Goal: Book appointment/travel/reservation

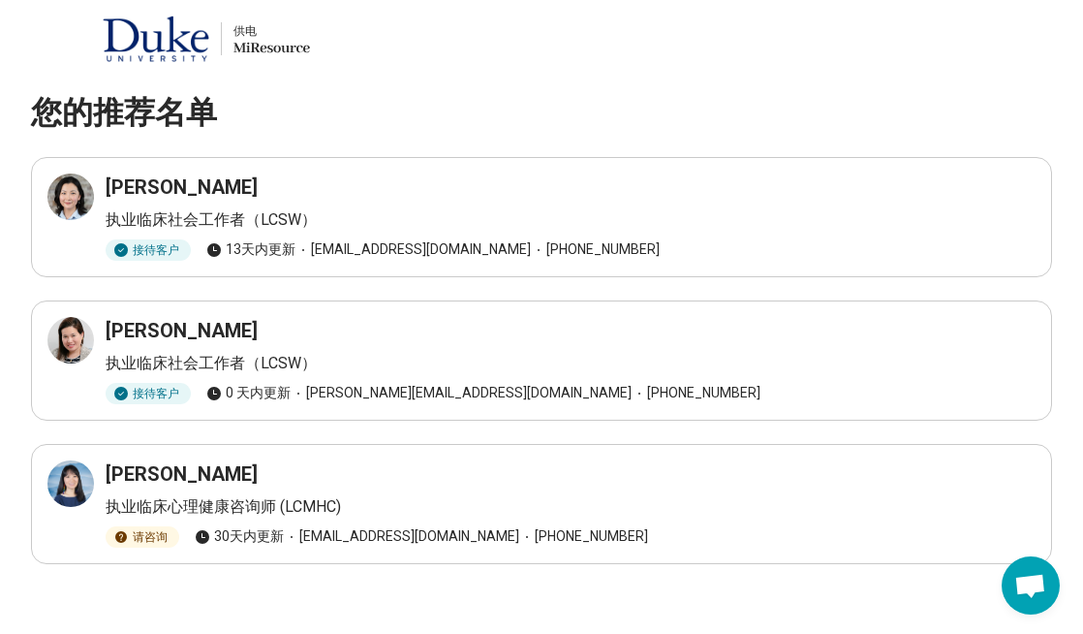
click at [405, 197] on div "刘亚琳" at bounding box center [571, 186] width 930 height 27
click at [158, 202] on div "刘亚琳 执业临床社会工作者（LCSW） 接待客户 13天内 更新 yalin.c.liu@gmail.com (919) 473-6799" at bounding box center [541, 216] width 988 height 87
click at [83, 194] on div at bounding box center [70, 196] width 47 height 47
click at [78, 344] on icon at bounding box center [70, 339] width 17 height 17
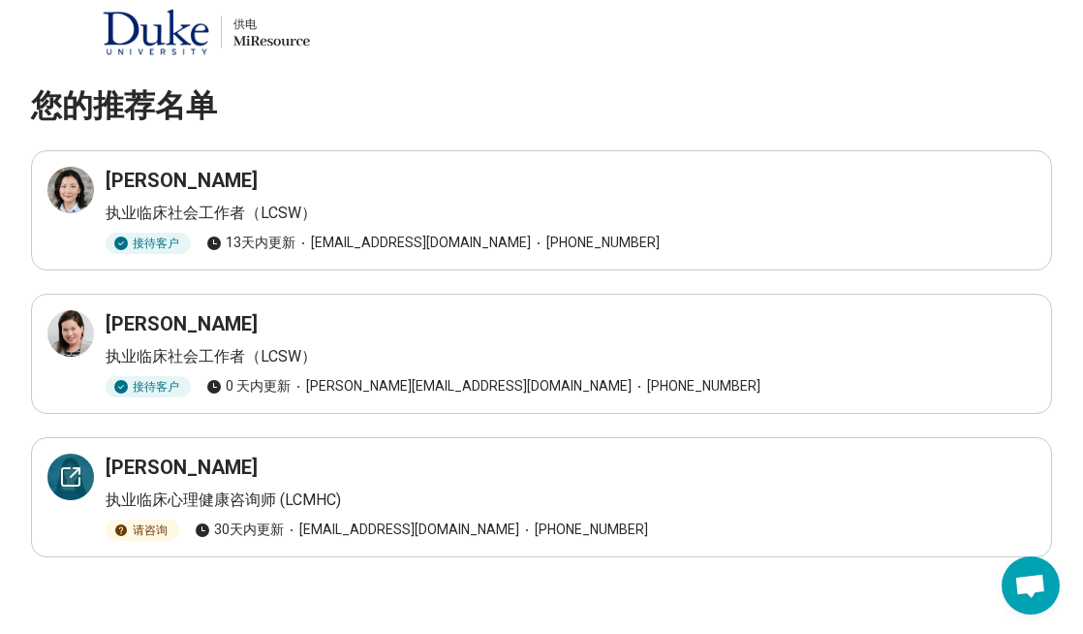
click at [69, 473] on icon at bounding box center [70, 476] width 23 height 23
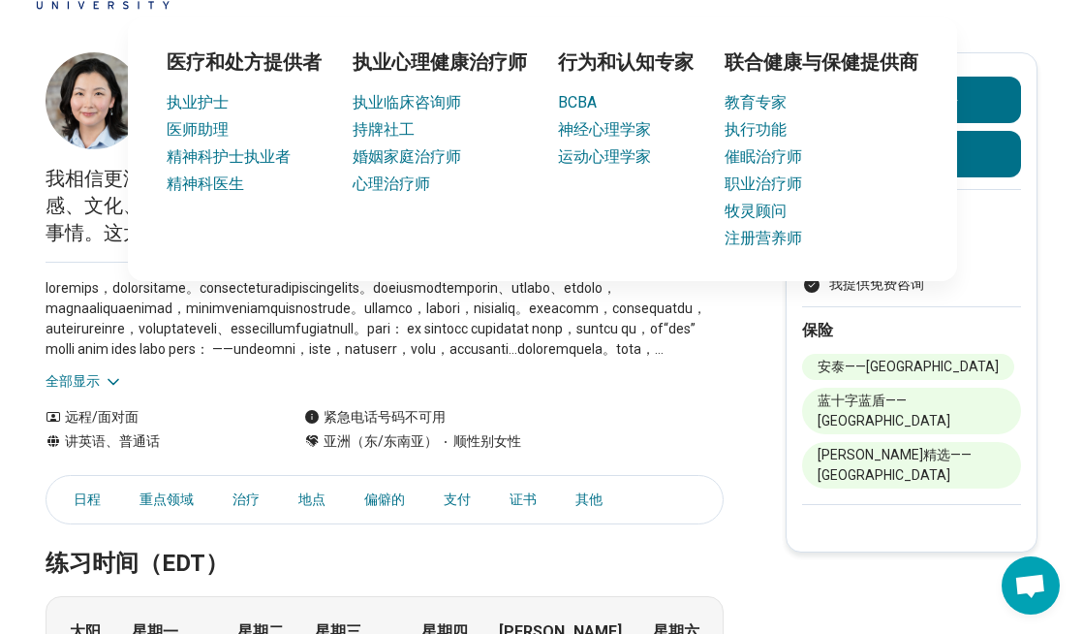
scroll to position [73, 0]
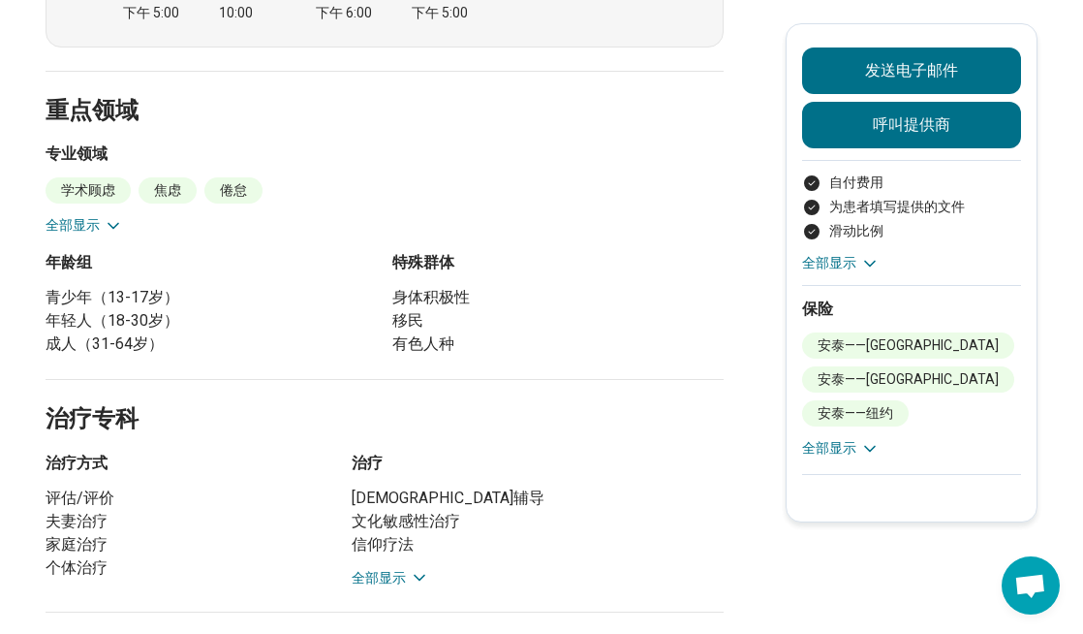
scroll to position [667, 0]
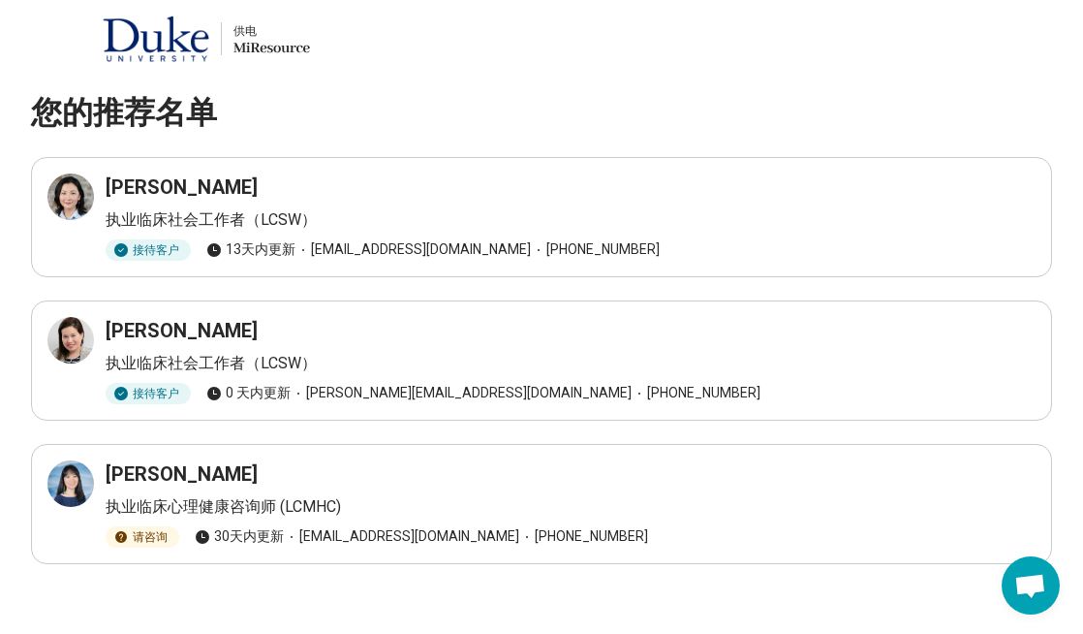
scroll to position [7, 0]
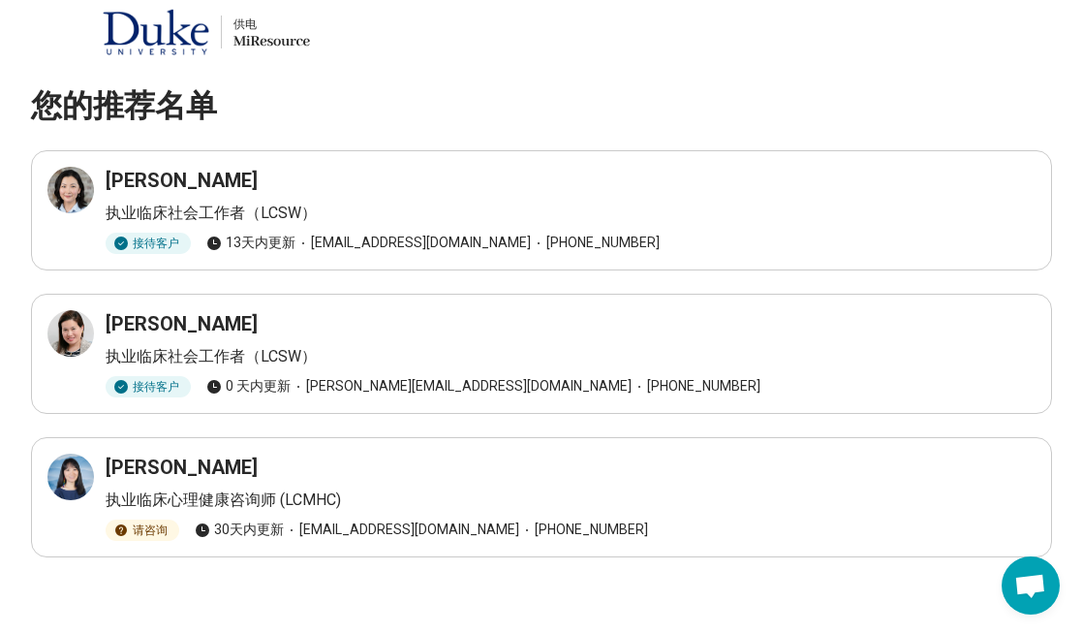
click at [133, 532] on font "请咨询" at bounding box center [150, 530] width 35 height 14
click at [95, 491] on div "[PERSON_NAME] 执业临床心理健康咨询师 (LCMHC) 请咨询 30天内 更新 [EMAIL_ADDRESS][DOMAIN_NAME] [PHO…" at bounding box center [541, 496] width 988 height 87
click at [82, 476] on div at bounding box center [70, 476] width 47 height 47
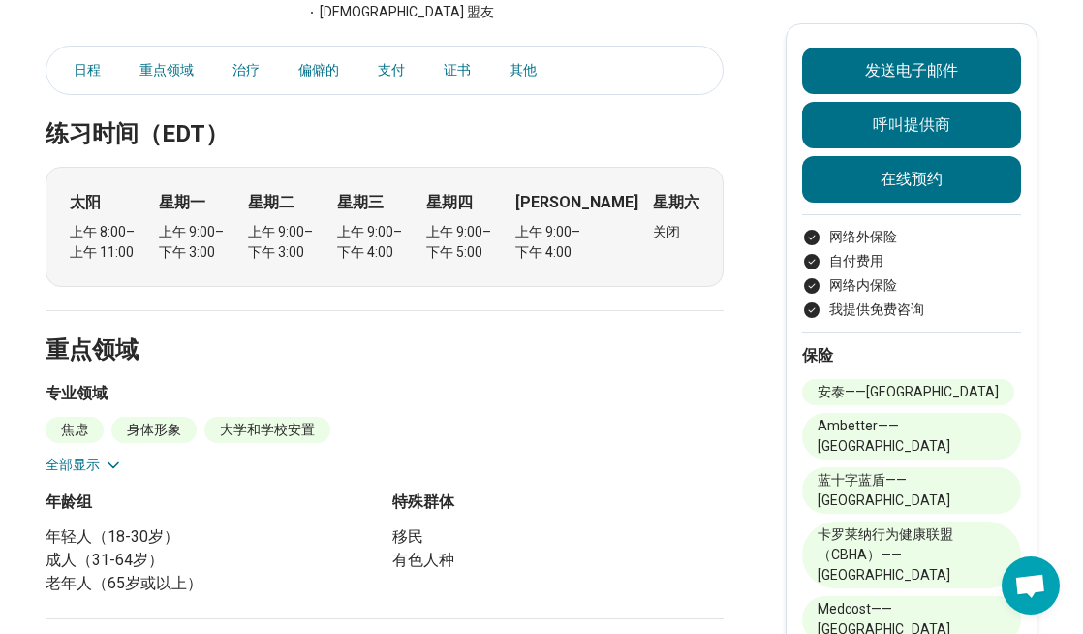
scroll to position [483, 0]
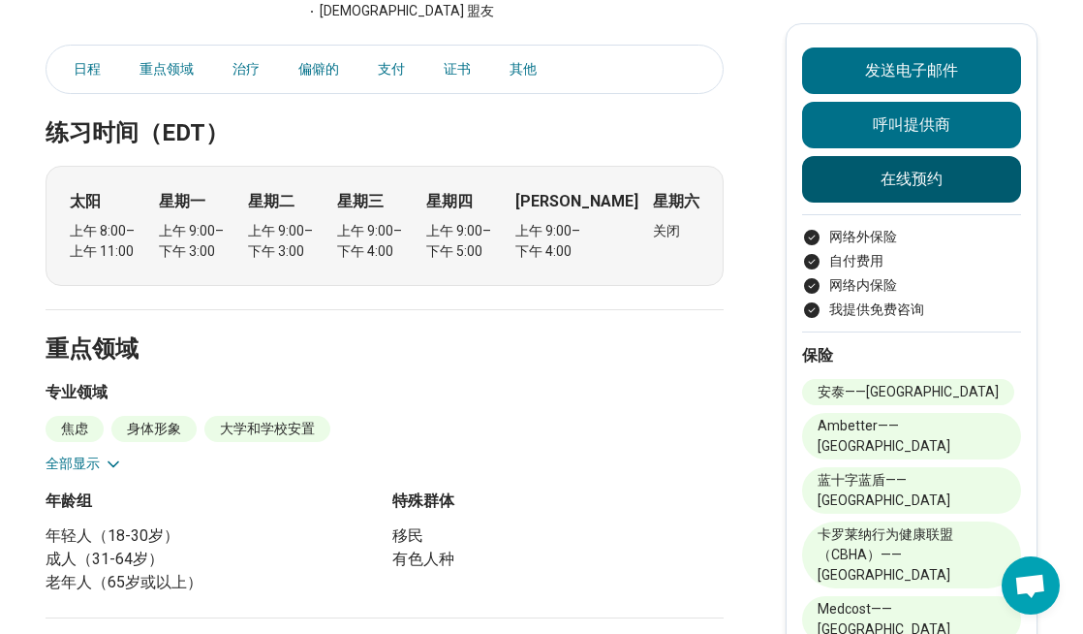
click at [909, 183] on font "在线预约" at bounding box center [912, 179] width 62 height 18
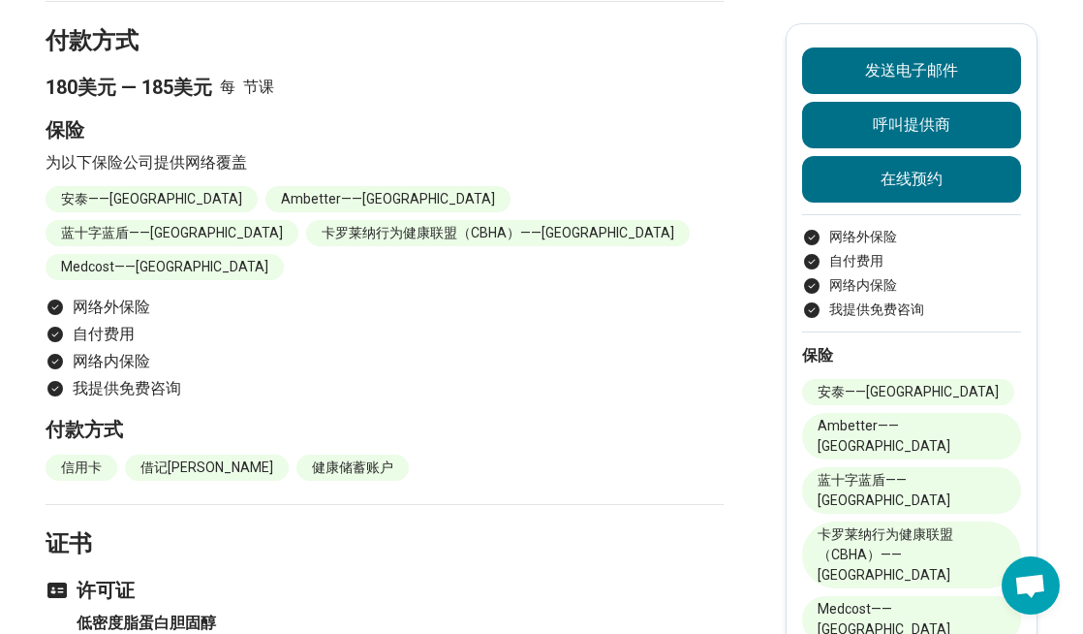
scroll to position [1453, 0]
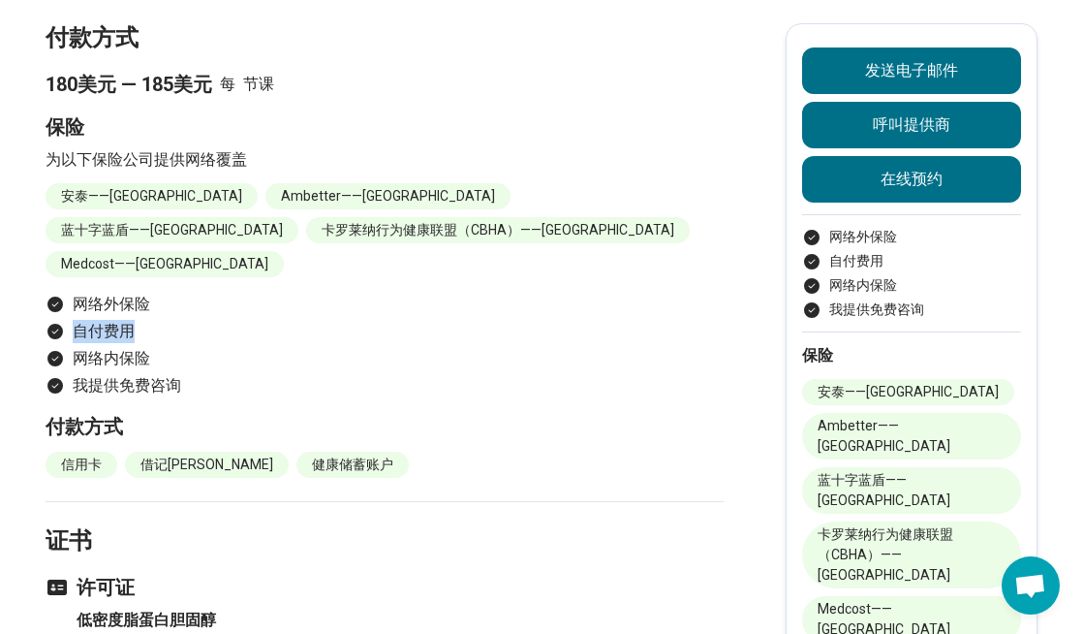
drag, startPoint x: 135, startPoint y: 275, endPoint x: 74, endPoint y: 274, distance: 61.0
click at [74, 320] on li "自付费用" at bounding box center [385, 331] width 678 height 23
click at [281, 347] on li "网络内保险" at bounding box center [385, 358] width 678 height 23
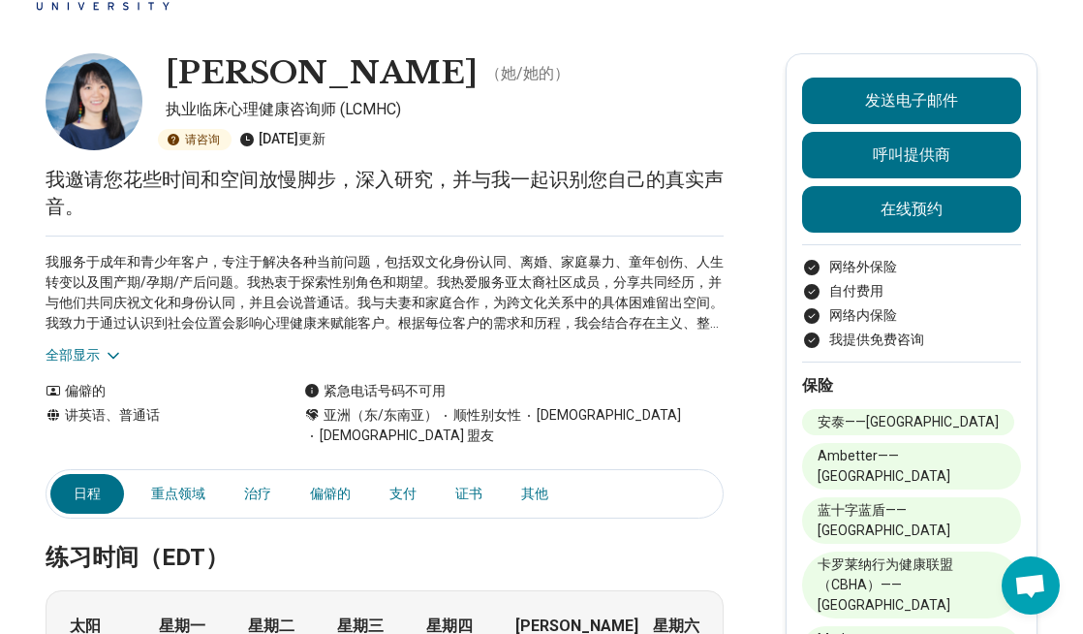
scroll to position [0, 0]
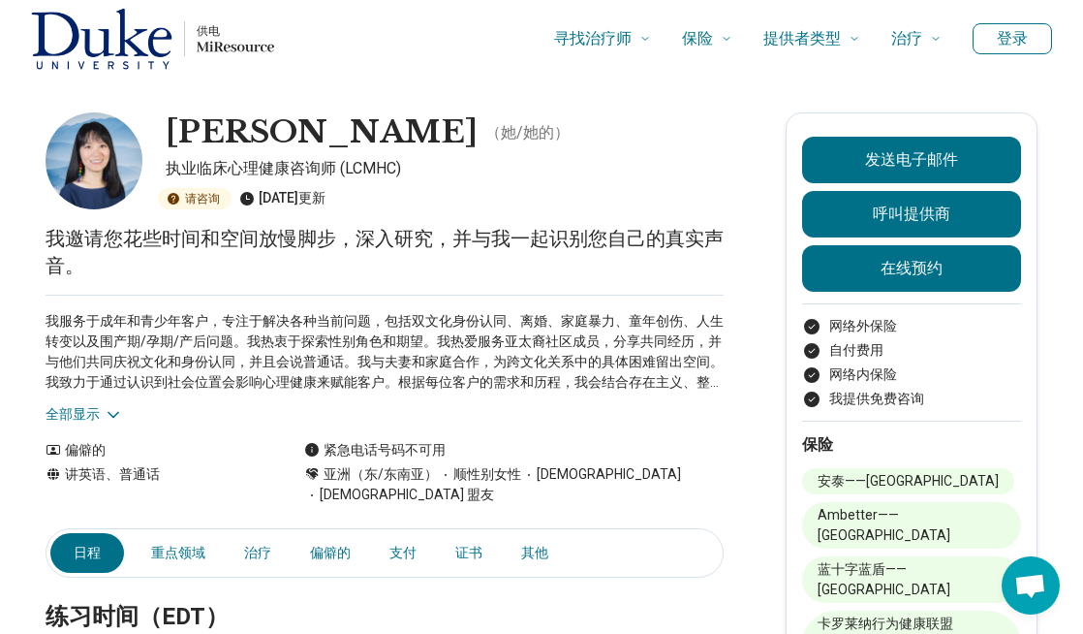
click at [64, 174] on img at bounding box center [94, 160] width 97 height 97
click at [403, 544] on font "支付" at bounding box center [402, 552] width 27 height 16
